Goal: Communication & Community: Answer question/provide support

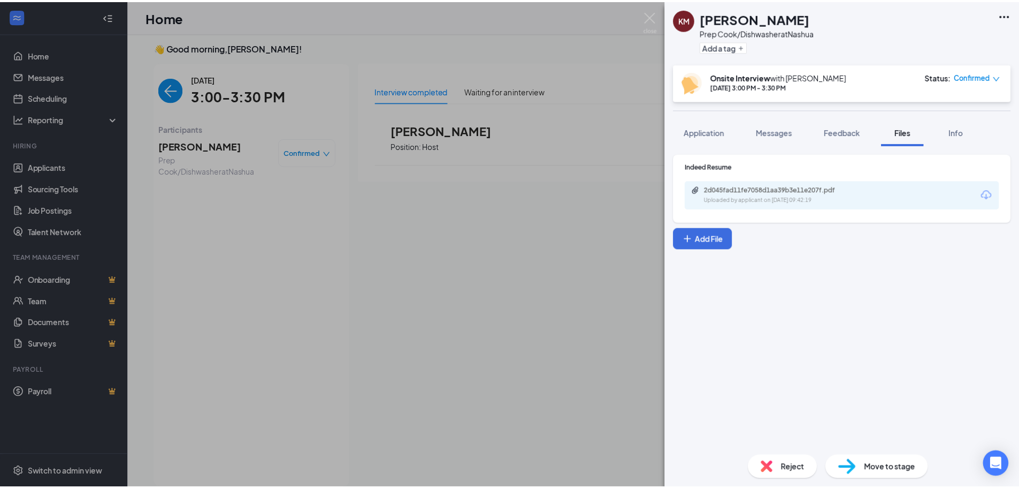
scroll to position [4, 0]
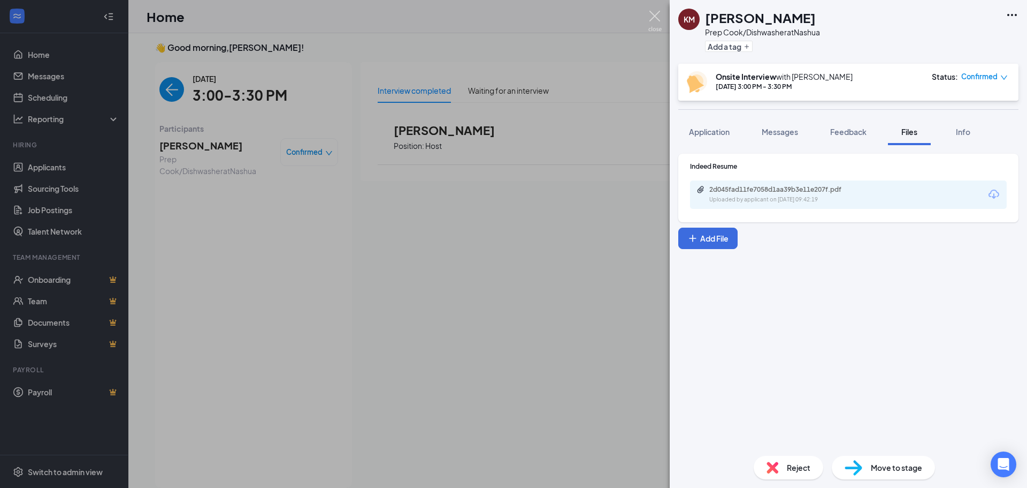
click at [657, 16] on img at bounding box center [655, 21] width 13 height 21
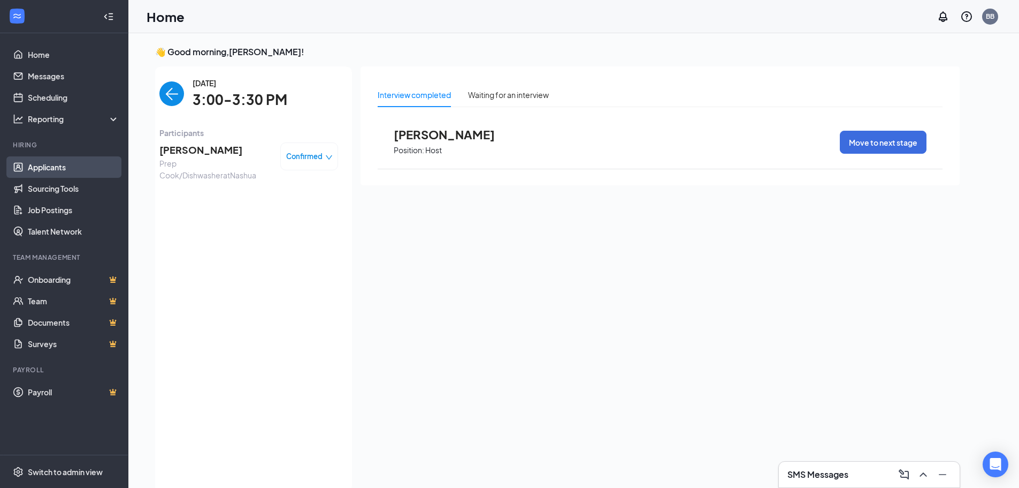
click at [53, 166] on link "Applicants" at bounding box center [74, 166] width 92 height 21
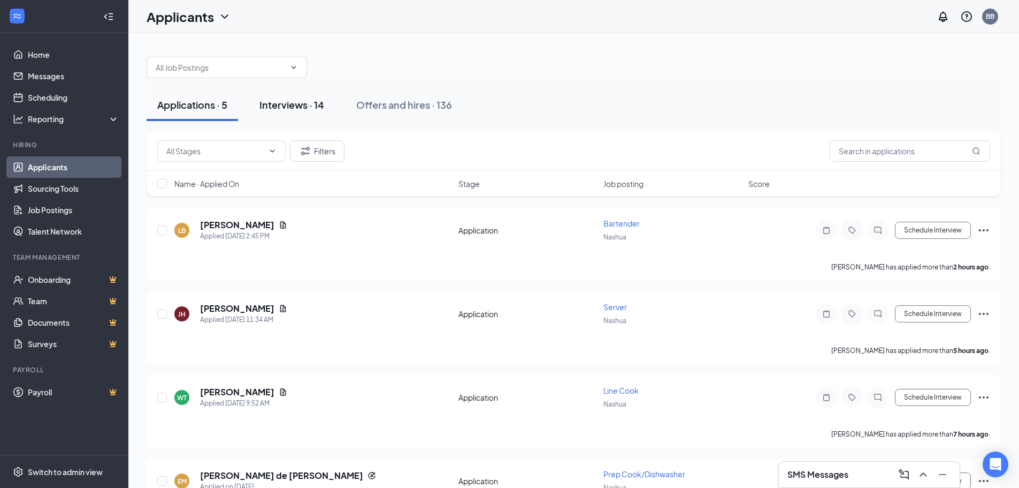
click at [302, 106] on div "Interviews · 14" at bounding box center [292, 104] width 65 height 13
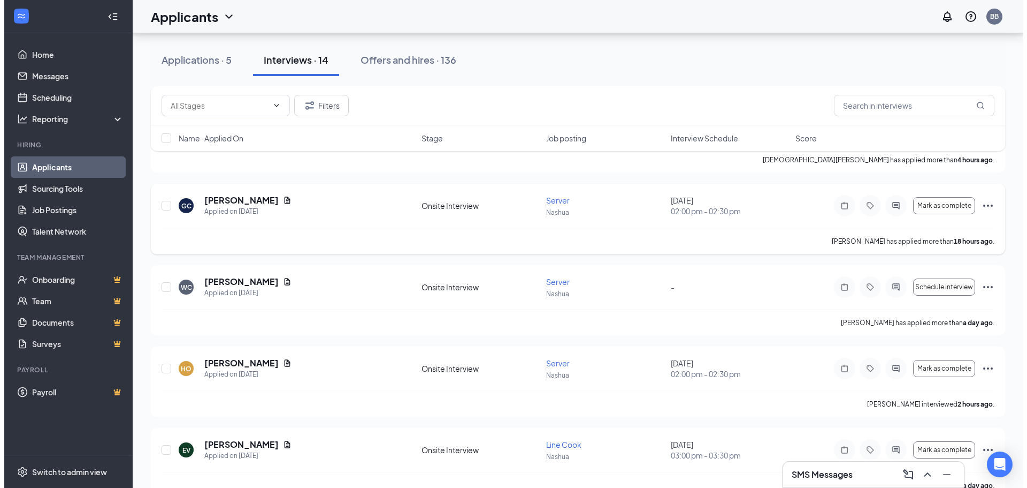
scroll to position [107, 0]
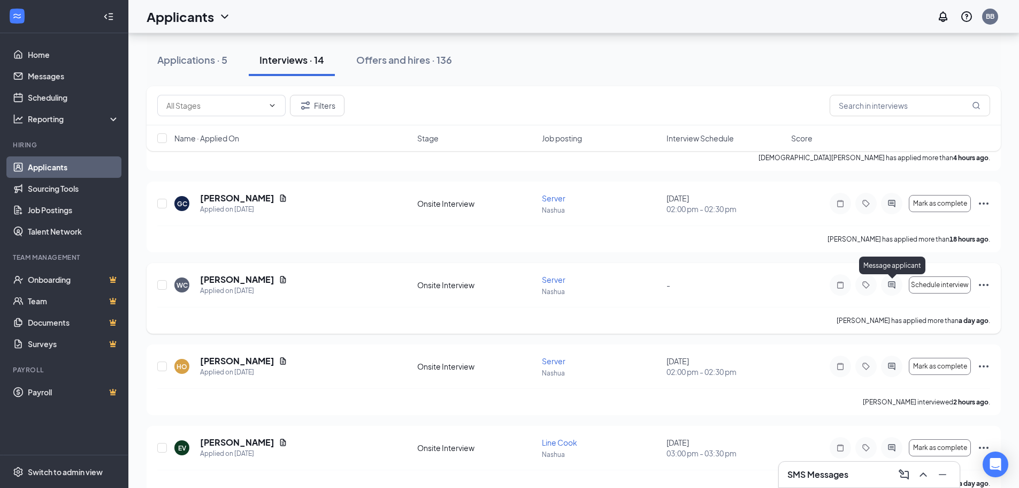
click at [889, 282] on icon "ActiveChat" at bounding box center [892, 284] width 13 height 9
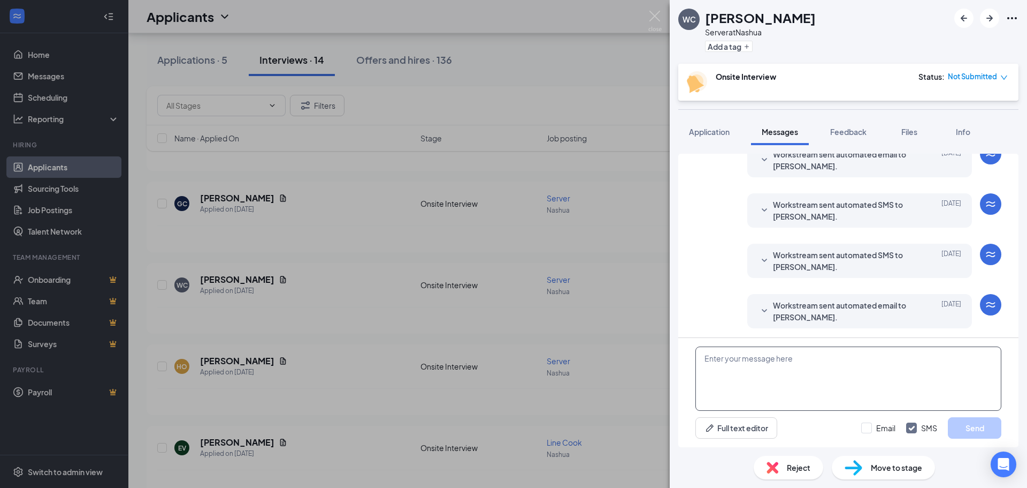
scroll to position [49, 0]
click at [854, 352] on textarea at bounding box center [849, 378] width 306 height 64
type textarea "S"
type textarea "Can you please pick a time to schedule an interview please kind sir"
click at [981, 425] on button "Send" at bounding box center [975, 427] width 54 height 21
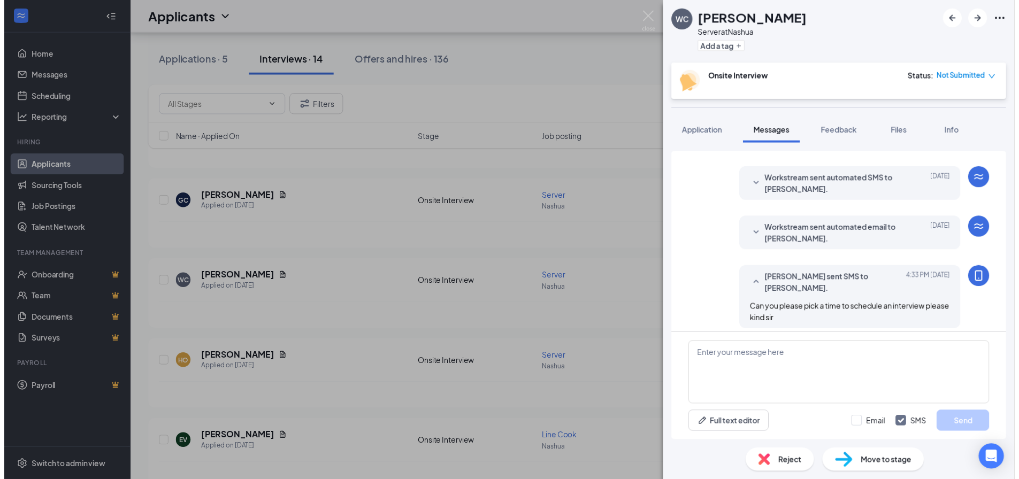
scroll to position [129, 0]
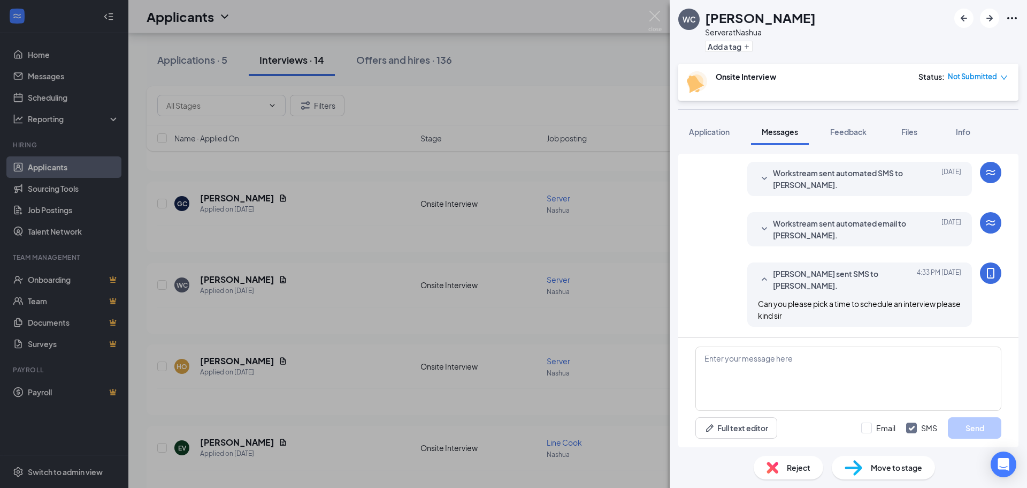
click at [574, 86] on div "WC [PERSON_NAME] Server at [GEOGRAPHIC_DATA] Add a tag Onsite Interview Status …" at bounding box center [513, 244] width 1027 height 488
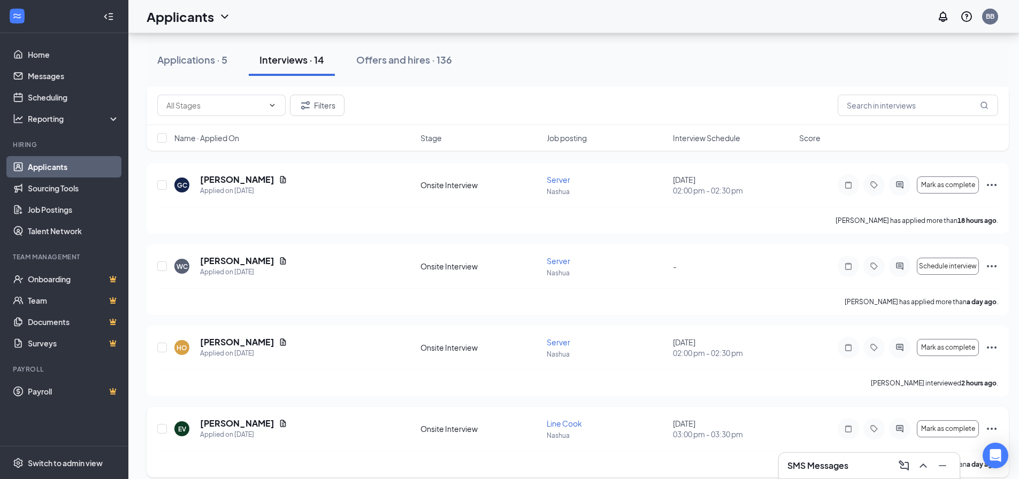
scroll to position [214, 0]
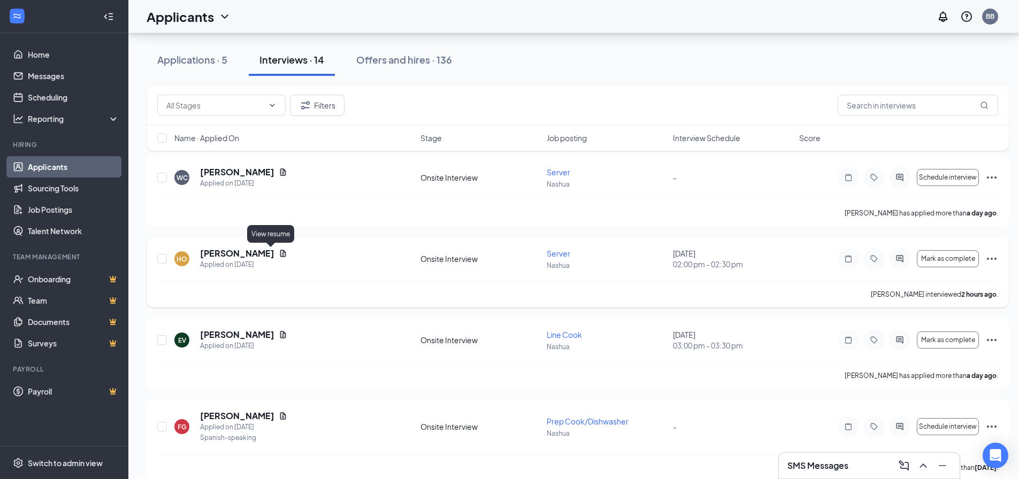
click at [279, 255] on icon "Document" at bounding box center [283, 253] width 9 height 9
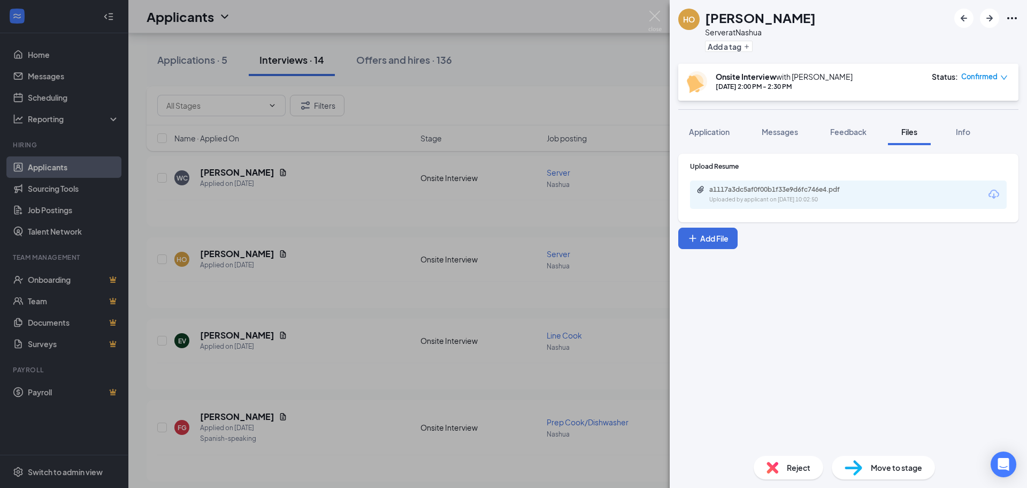
click at [663, 16] on div "HO [PERSON_NAME] Server at [GEOGRAPHIC_DATA] Add a tag Onsite Interview with [P…" at bounding box center [513, 244] width 1027 height 488
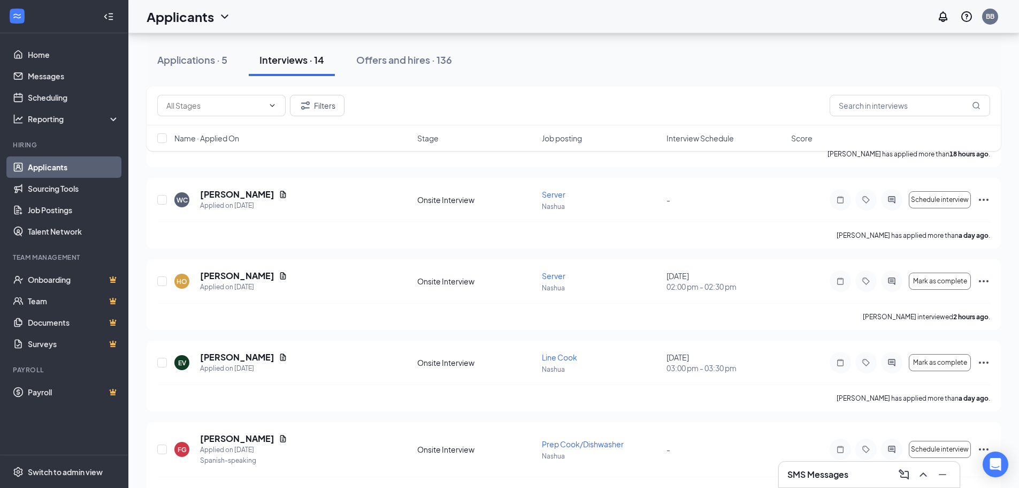
scroll to position [214, 0]
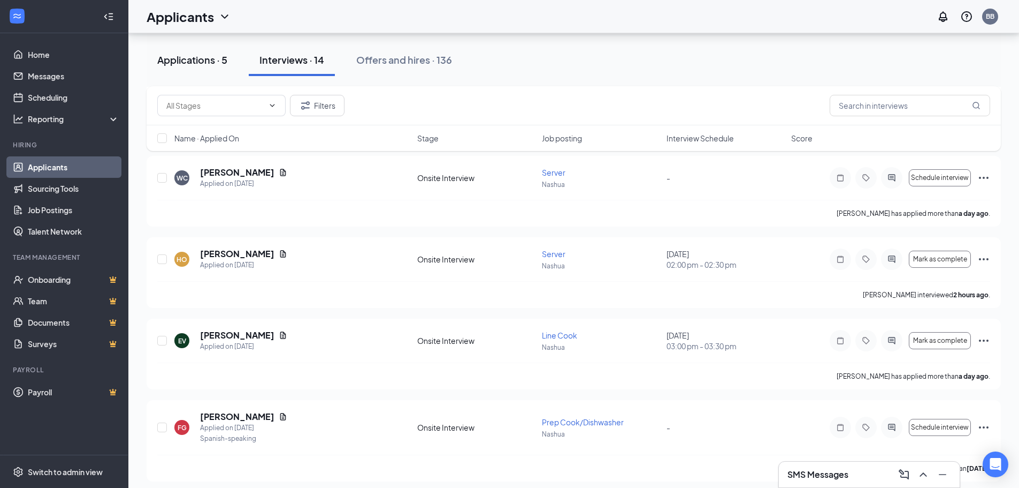
click at [212, 56] on div "Applications · 5" at bounding box center [192, 59] width 70 height 13
